Goal: Transaction & Acquisition: Purchase product/service

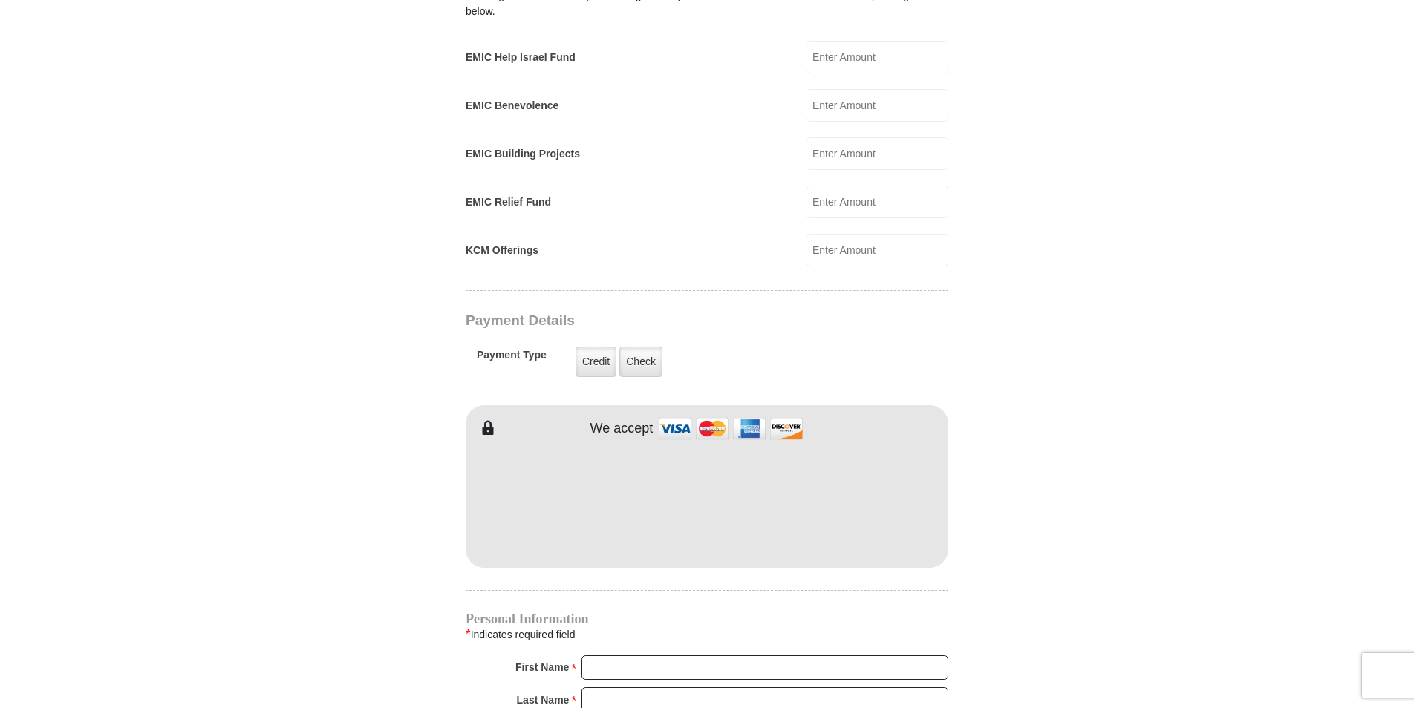
scroll to position [990, 0]
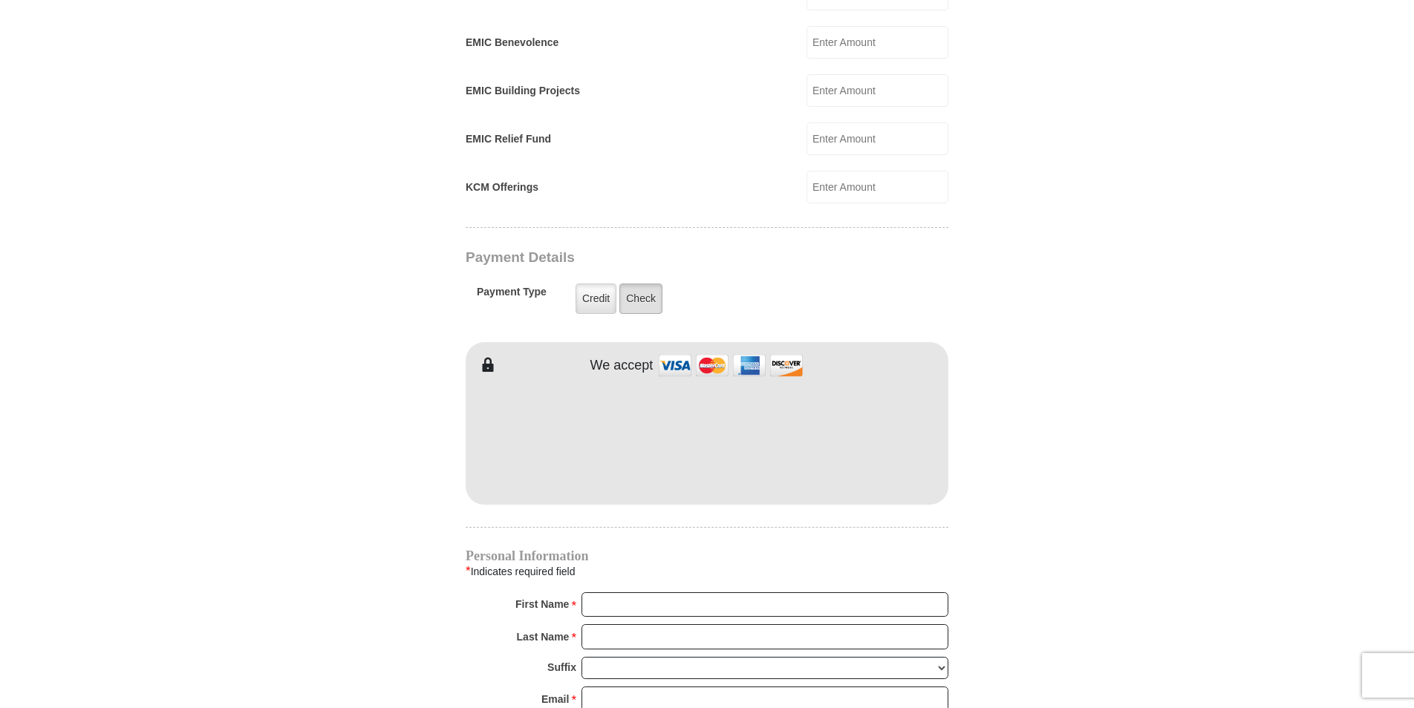
click at [641, 284] on label "Check" at bounding box center [640, 299] width 43 height 30
click at [0, 0] on input "Check" at bounding box center [0, 0] width 0 height 0
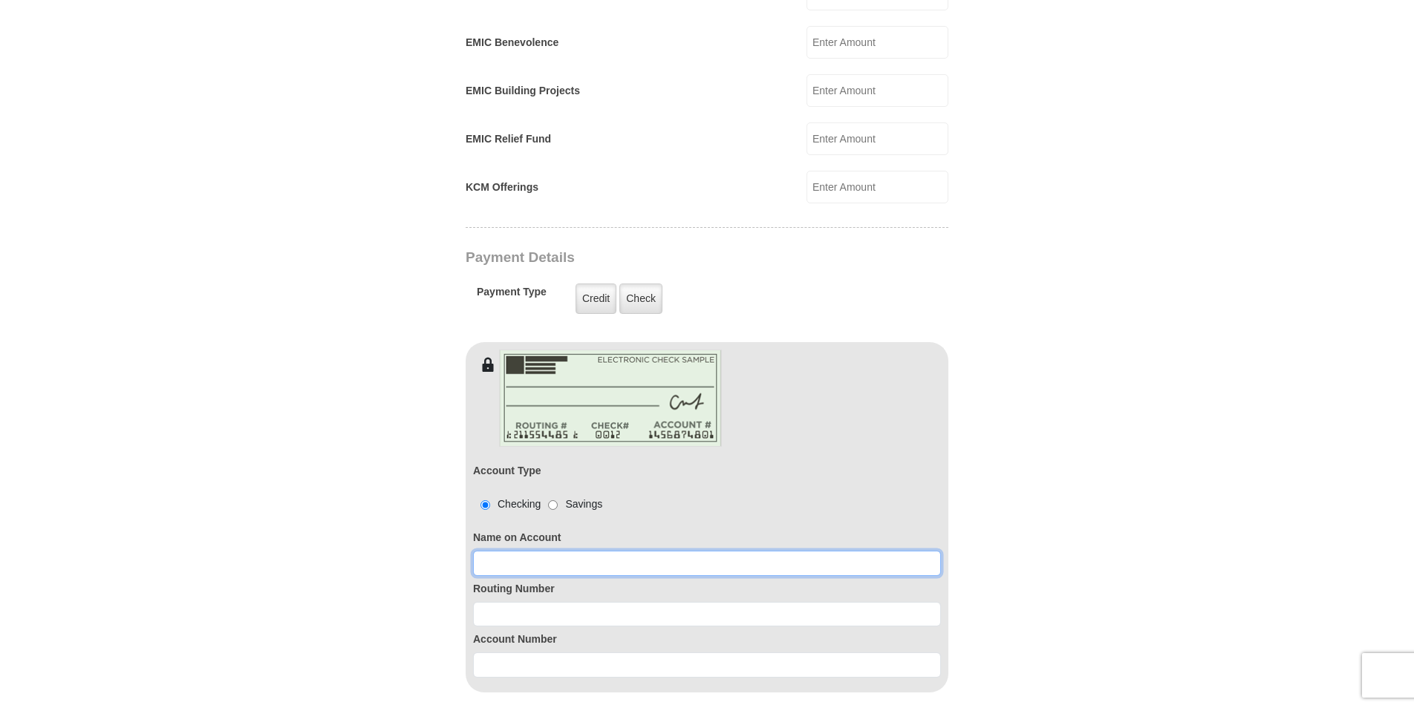
click at [527, 551] on input at bounding box center [707, 563] width 468 height 25
type input "[PERSON_NAME] [PERSON_NAME]"
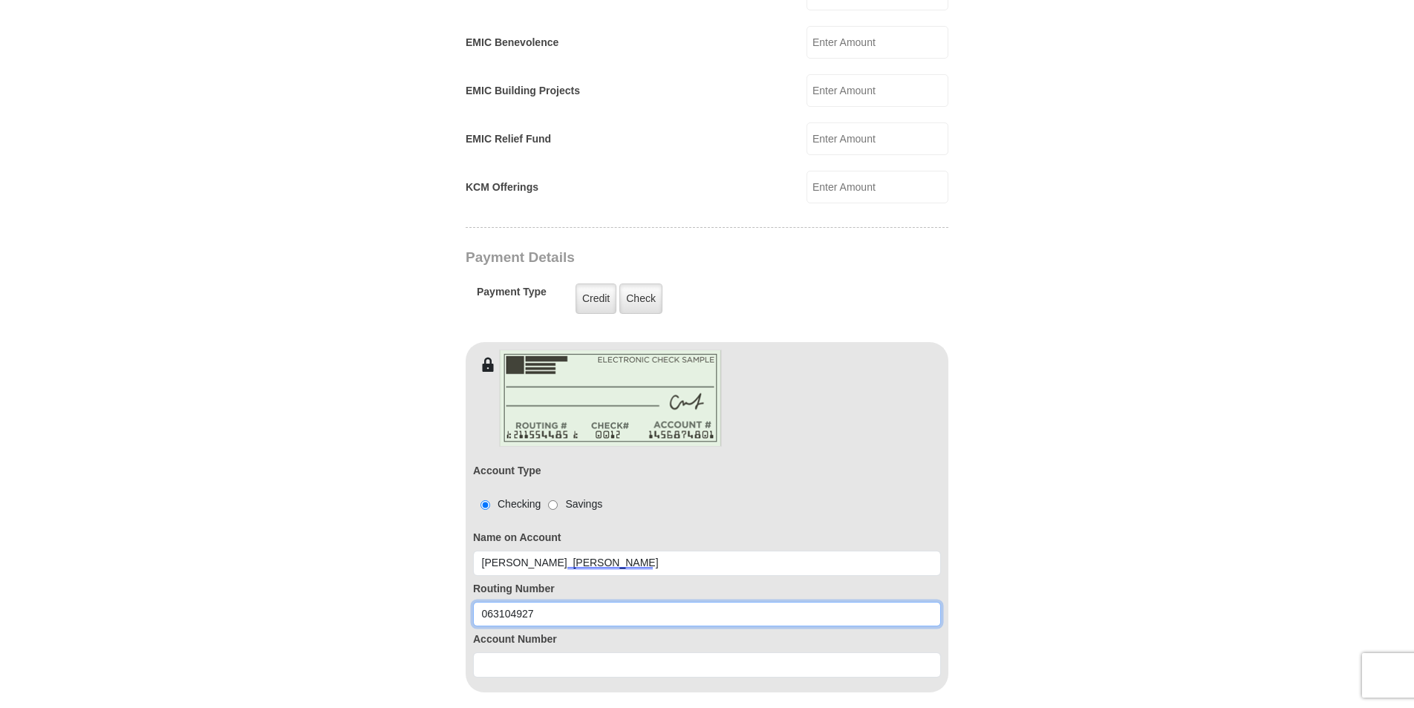
type input "063104927"
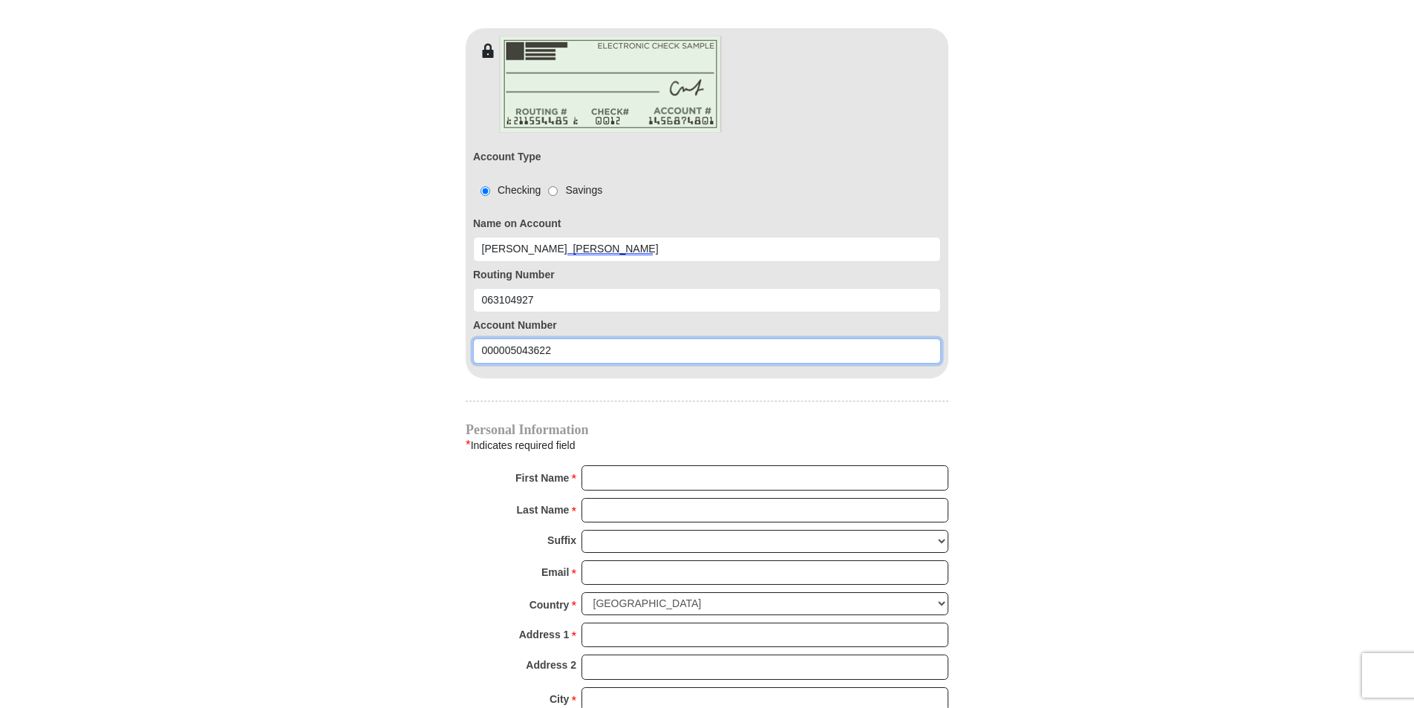
scroll to position [1337, 0]
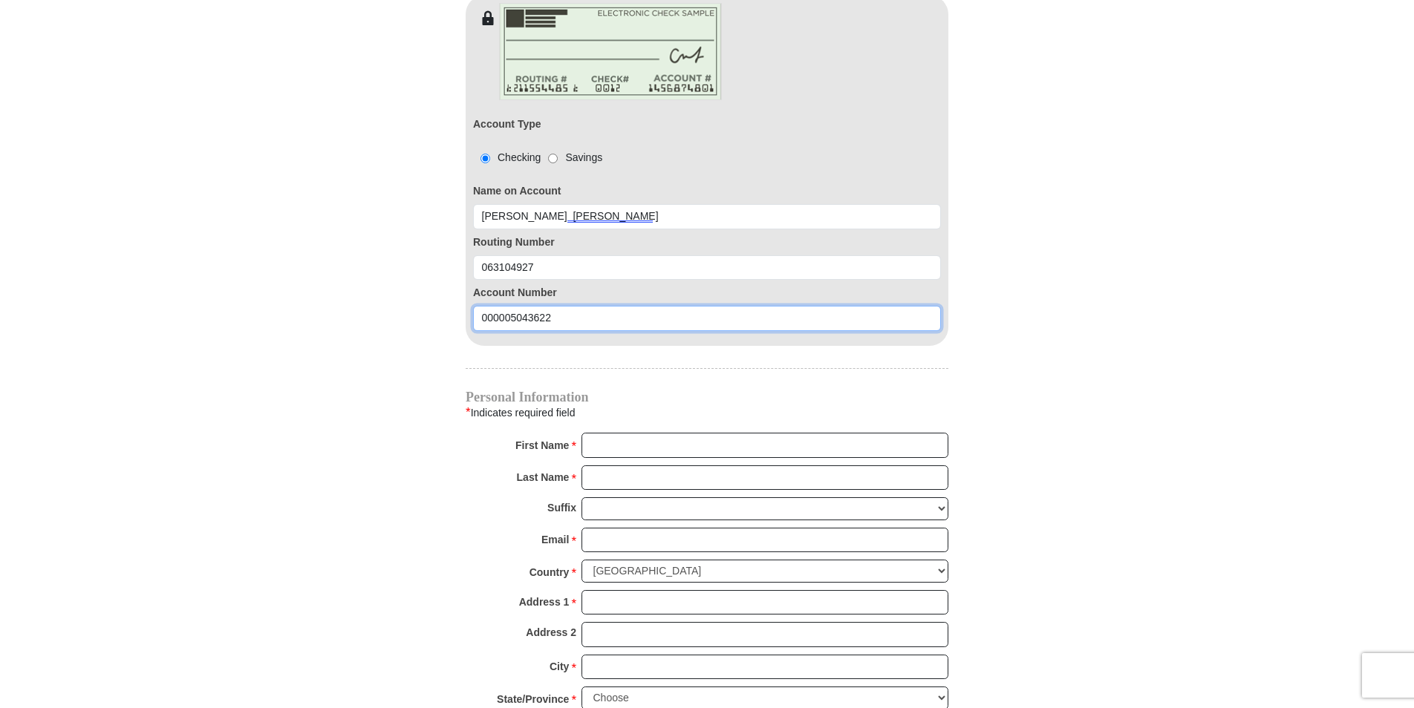
type input "000005043622"
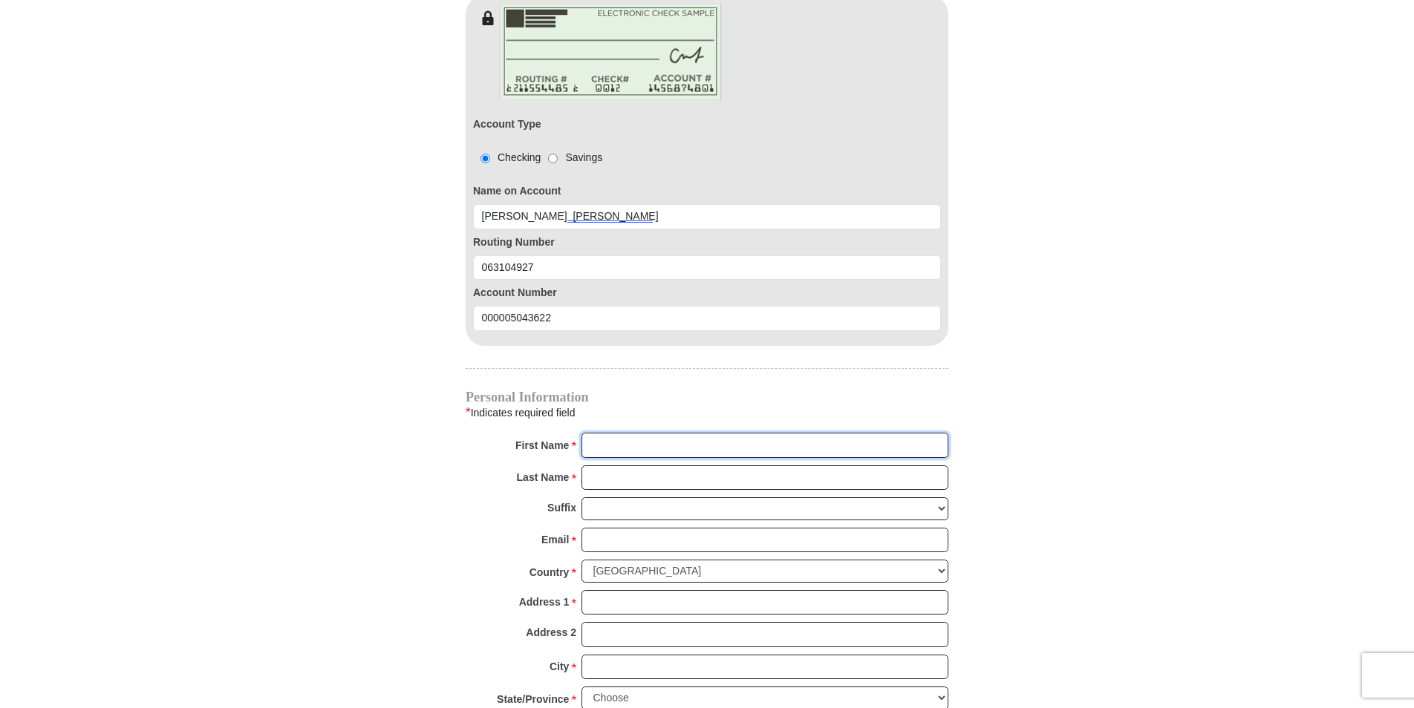
click at [611, 433] on input "First Name *" at bounding box center [765, 445] width 367 height 25
type input "[PERSON_NAME]"
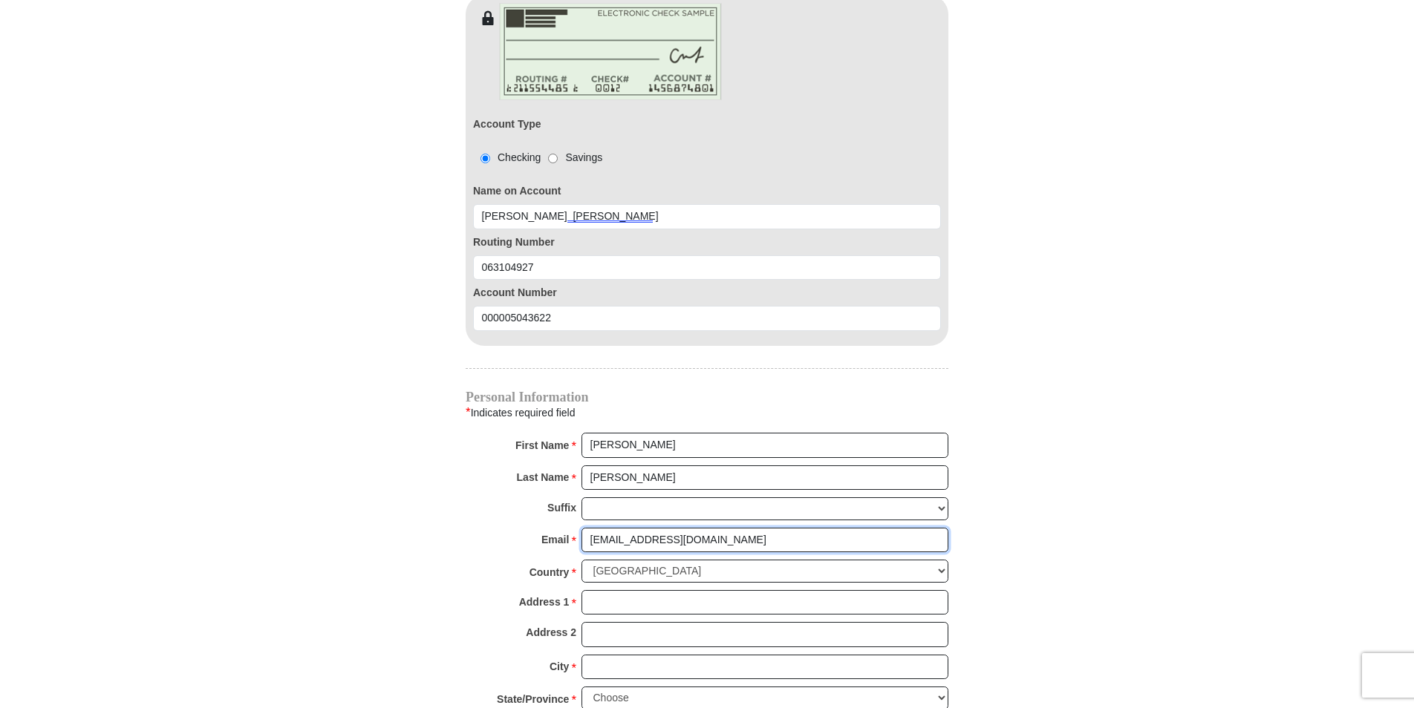
type input "[EMAIL_ADDRESS][DOMAIN_NAME]"
type input "[STREET_ADDRESS][PERSON_NAME]"
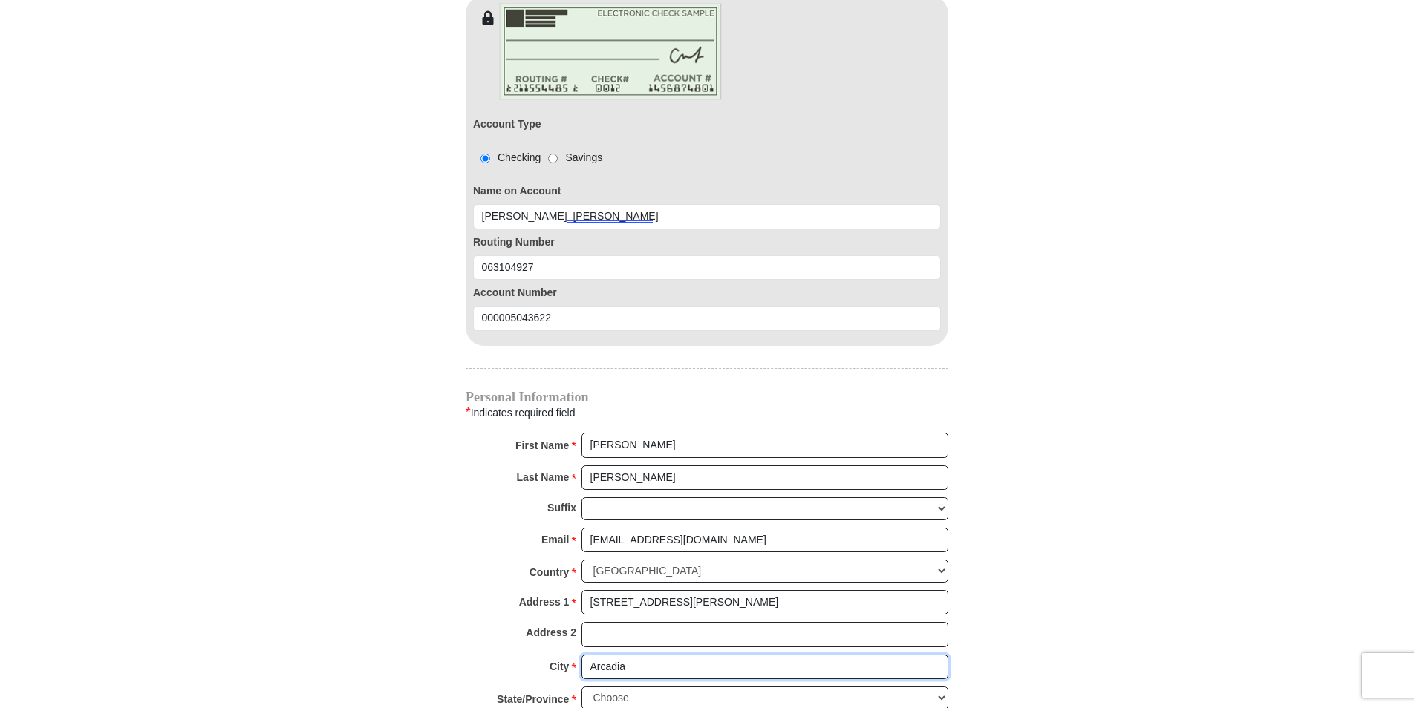
type input "Arcadia"
select select "FL"
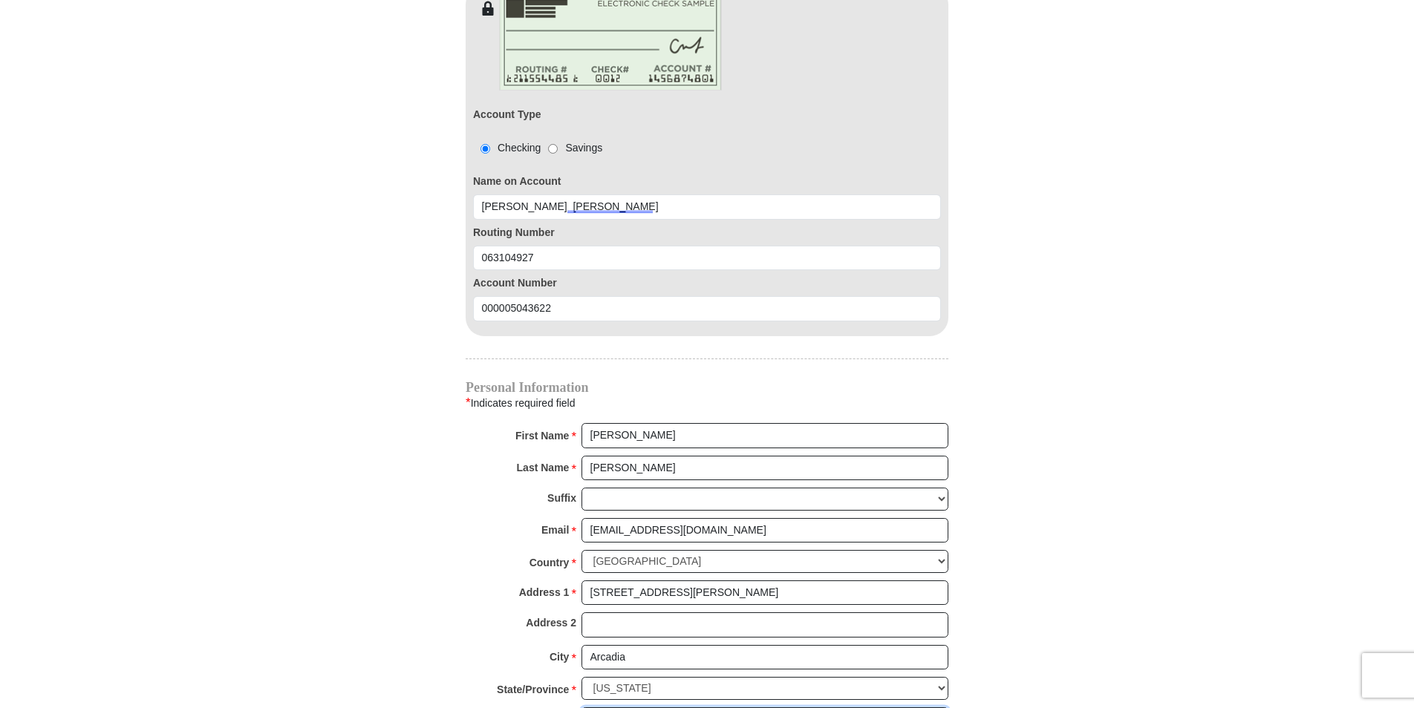
type input "34266"
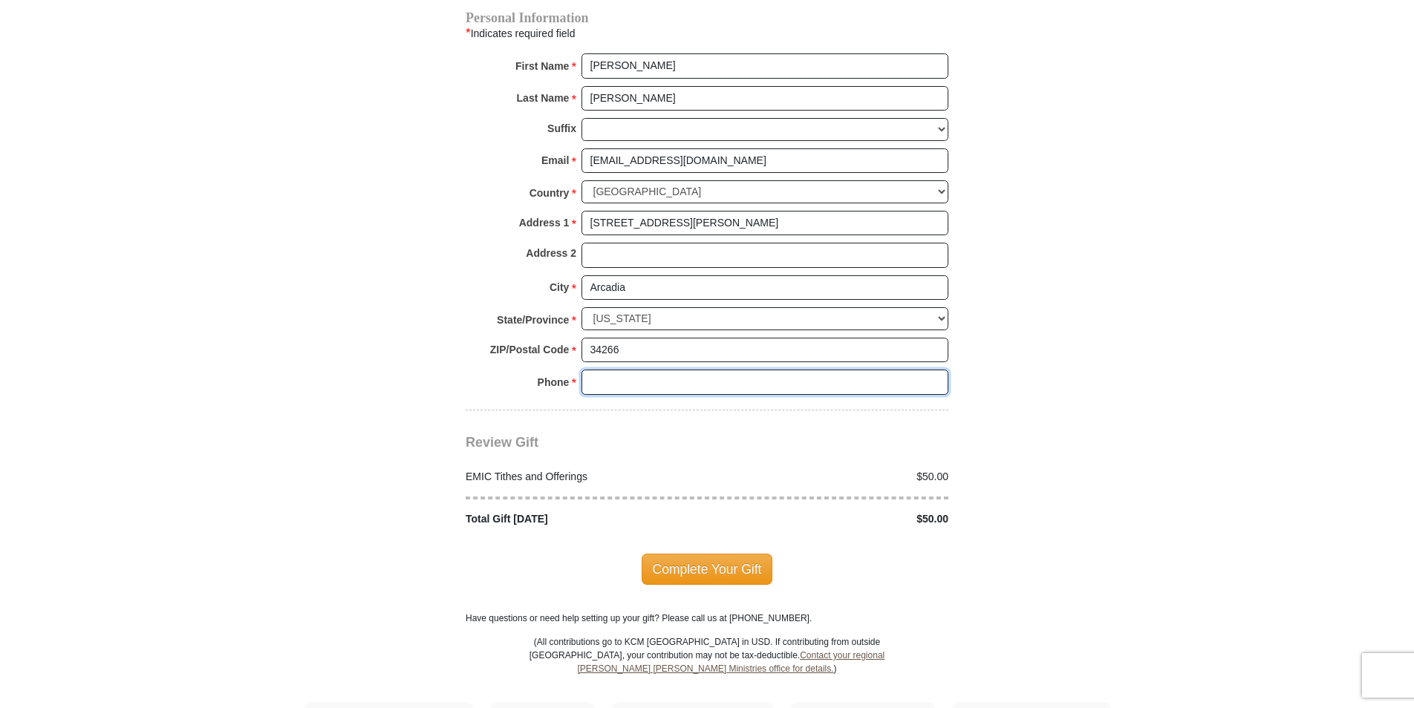
scroll to position [1727, 0]
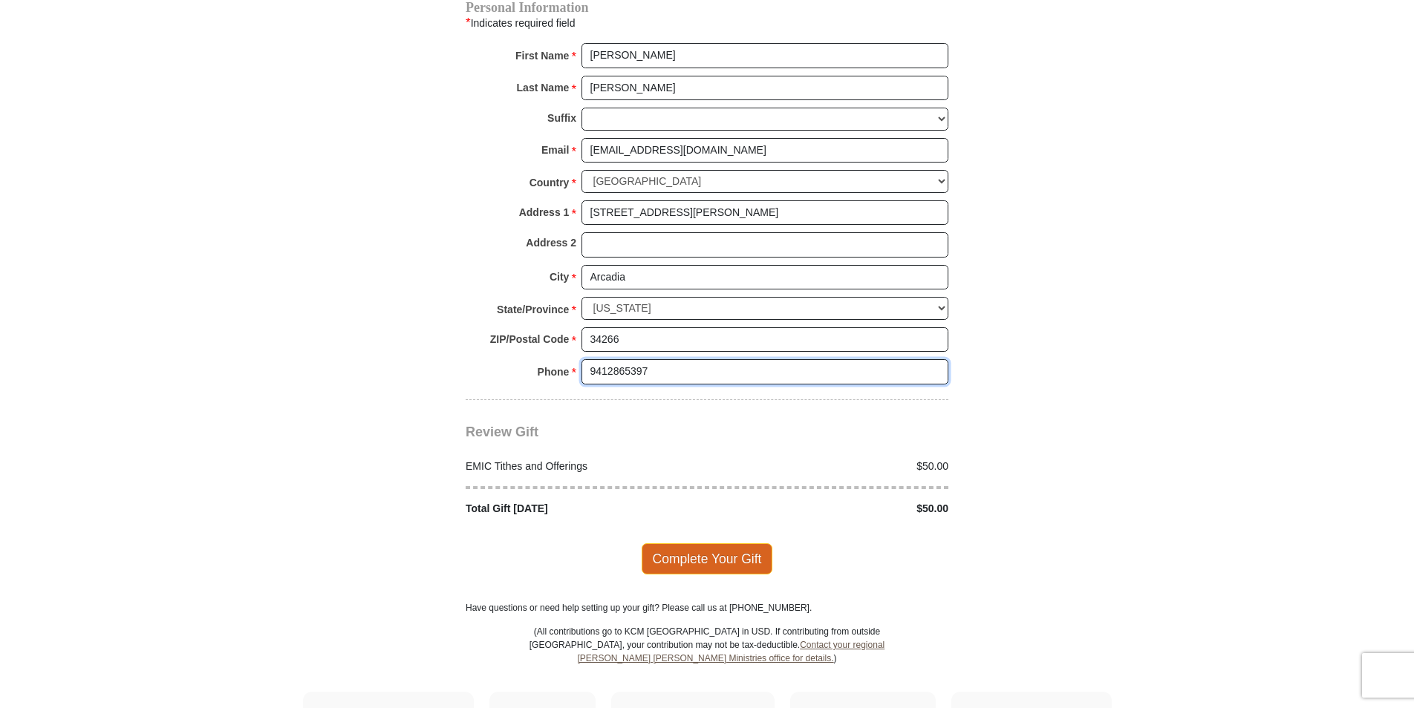
type input "9412865397"
click at [689, 546] on span "Complete Your Gift" at bounding box center [707, 559] width 131 height 31
